Goal: Information Seeking & Learning: Learn about a topic

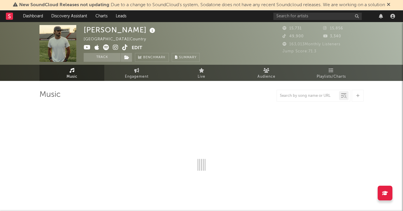
select select "6m"
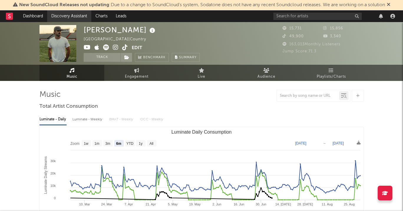
click at [80, 15] on link "Discovery Assistant" at bounding box center [69, 16] width 44 height 12
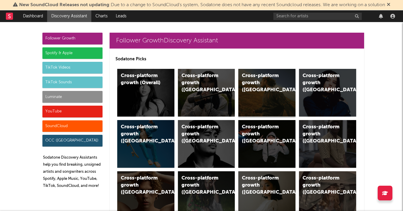
click at [261, 91] on div "Cross-platform growth (US)" at bounding box center [266, 93] width 57 height 48
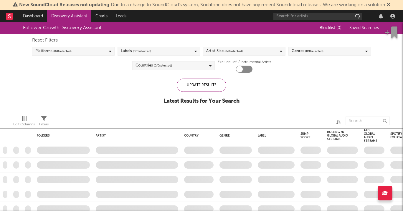
checkbox input "true"
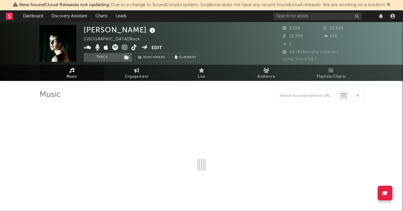
select select "1w"
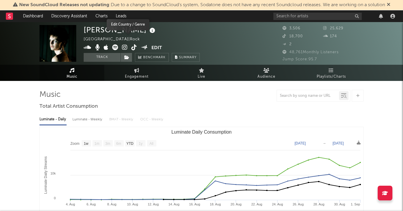
click at [124, 45] on icon at bounding box center [125, 47] width 6 height 6
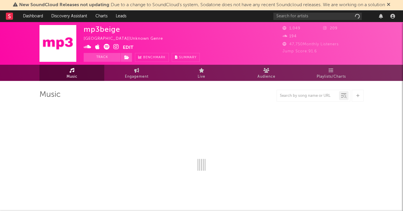
select select "1w"
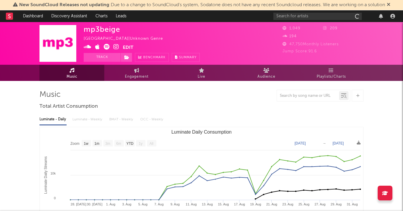
click at [117, 48] on icon at bounding box center [116, 47] width 6 height 6
click at [113, 49] on span at bounding box center [103, 47] width 39 height 7
click at [115, 49] on icon at bounding box center [116, 47] width 6 height 6
click at [304, 14] on input "text" at bounding box center [317, 16] width 88 height 7
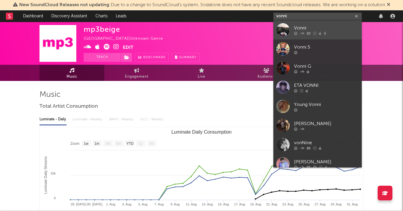
type input "vonni"
click at [304, 29] on div "Vonni" at bounding box center [326, 27] width 65 height 7
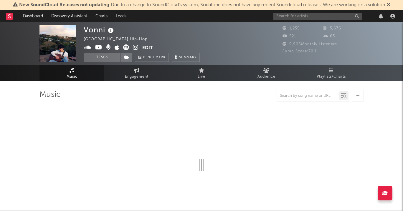
select select "6m"
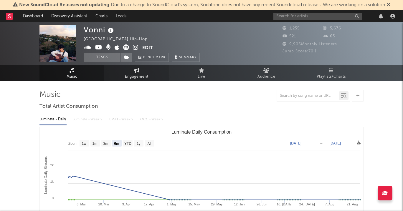
click at [130, 74] on span "Engagement" at bounding box center [137, 76] width 24 height 7
select select "1w"
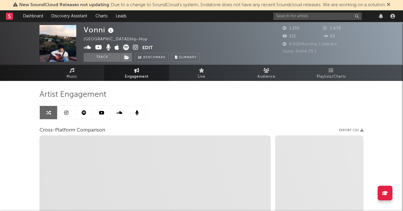
select select "1m"
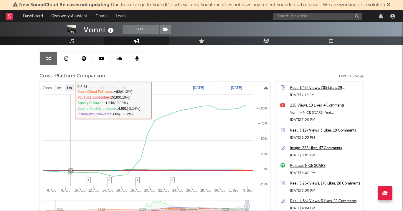
scroll to position [45, 0]
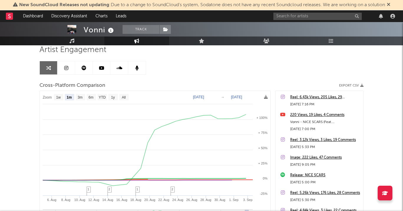
click at [79, 69] on link at bounding box center [84, 67] width 18 height 13
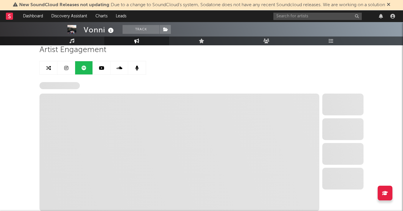
select select "6m"
select select "1w"
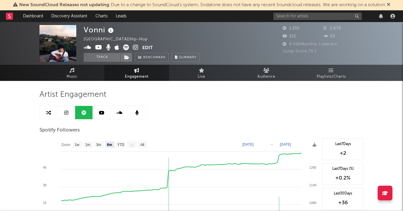
click at [99, 117] on link at bounding box center [102, 112] width 18 height 13
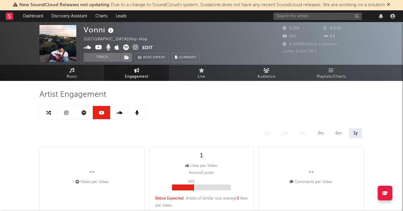
click at [116, 117] on link at bounding box center [119, 112] width 18 height 13
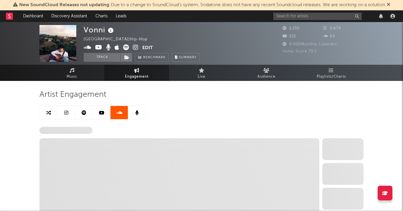
select select "6m"
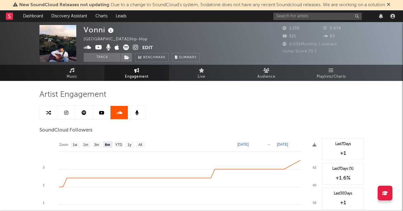
click at [54, 113] on link at bounding box center [49, 112] width 18 height 13
select select "1m"
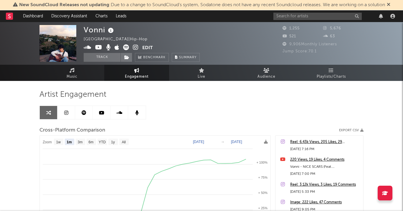
click at [66, 112] on icon at bounding box center [66, 112] width 4 height 5
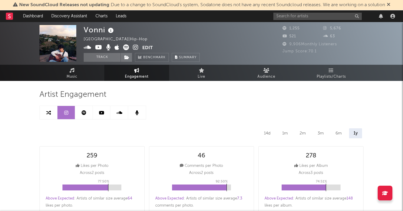
select select "6m"
click at [135, 46] on icon at bounding box center [136, 47] width 6 height 6
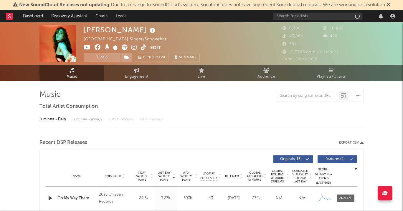
select select "6m"
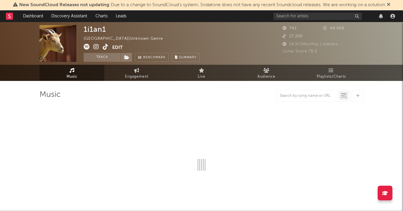
select select "1w"
